Goal: Task Accomplishment & Management: Manage account settings

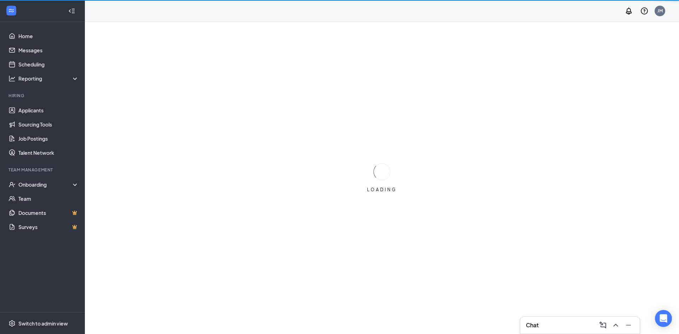
click at [565, 326] on div "Chat" at bounding box center [580, 325] width 108 height 11
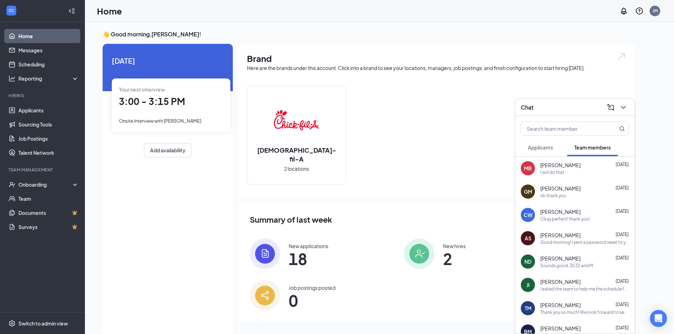
click at [534, 107] on div "Chat" at bounding box center [574, 107] width 108 height 11
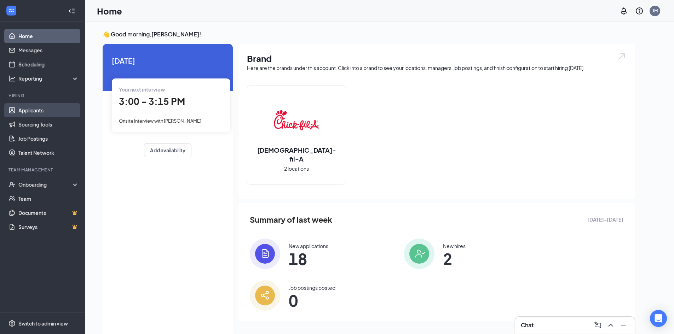
click at [45, 115] on link "Applicants" at bounding box center [48, 110] width 60 height 14
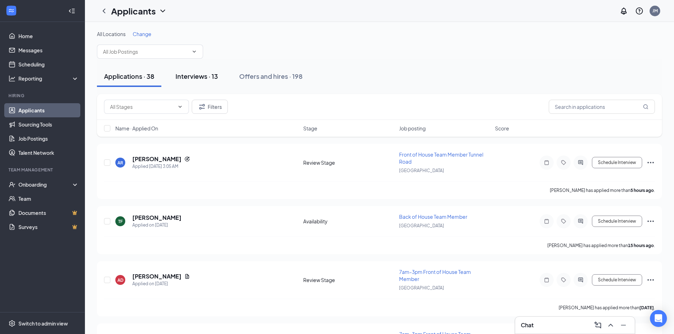
click at [185, 77] on div "Interviews · 13" at bounding box center [196, 76] width 42 height 9
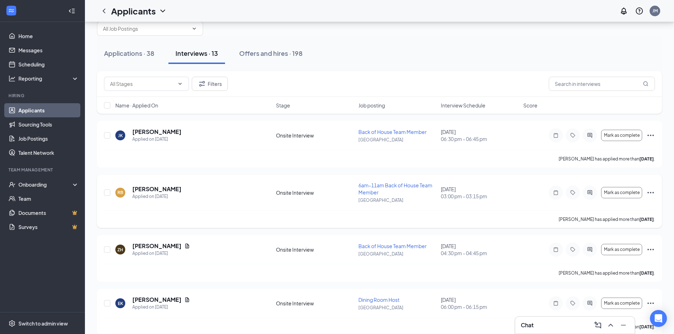
scroll to position [35, 0]
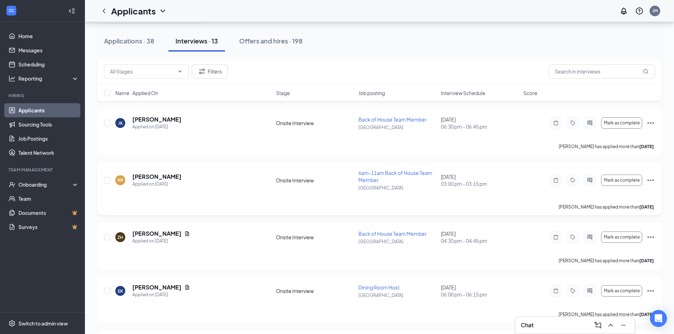
click at [649, 181] on icon "Ellipses" at bounding box center [650, 180] width 8 height 8
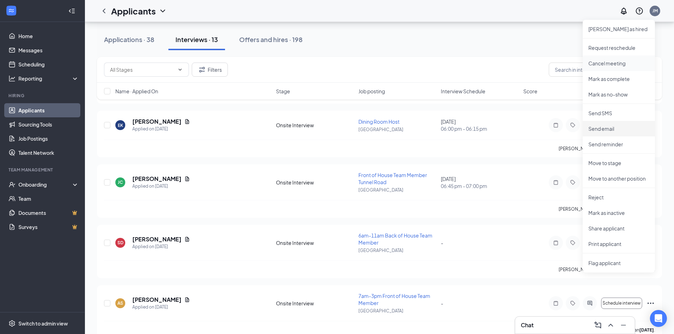
scroll to position [212, 0]
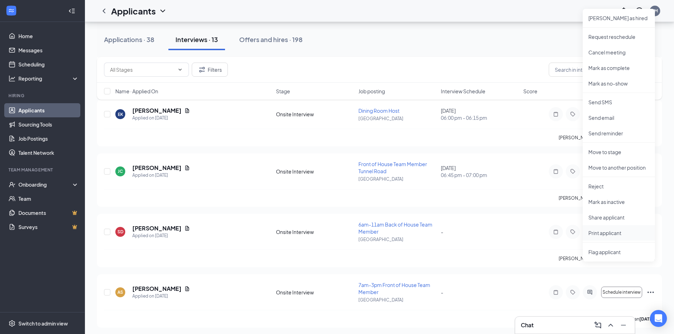
click at [611, 233] on p "Print applicant" at bounding box center [618, 232] width 61 height 7
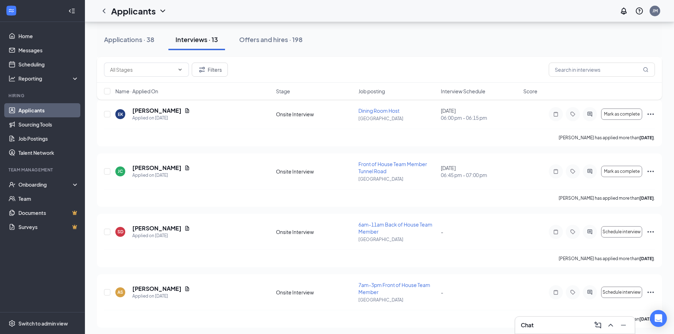
click at [41, 116] on link "Applicants" at bounding box center [48, 110] width 60 height 14
